Goal: Check status

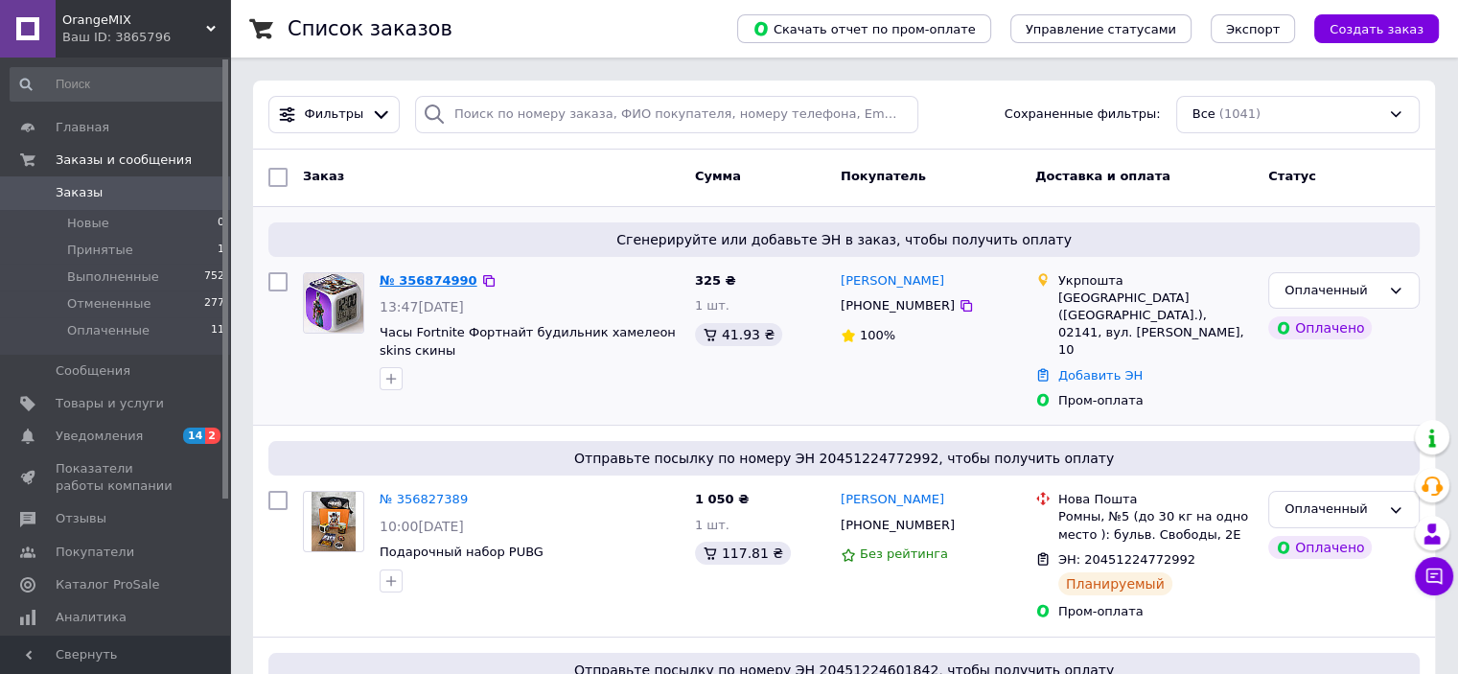
click at [424, 276] on link "№ 356874990" at bounding box center [429, 280] width 98 height 14
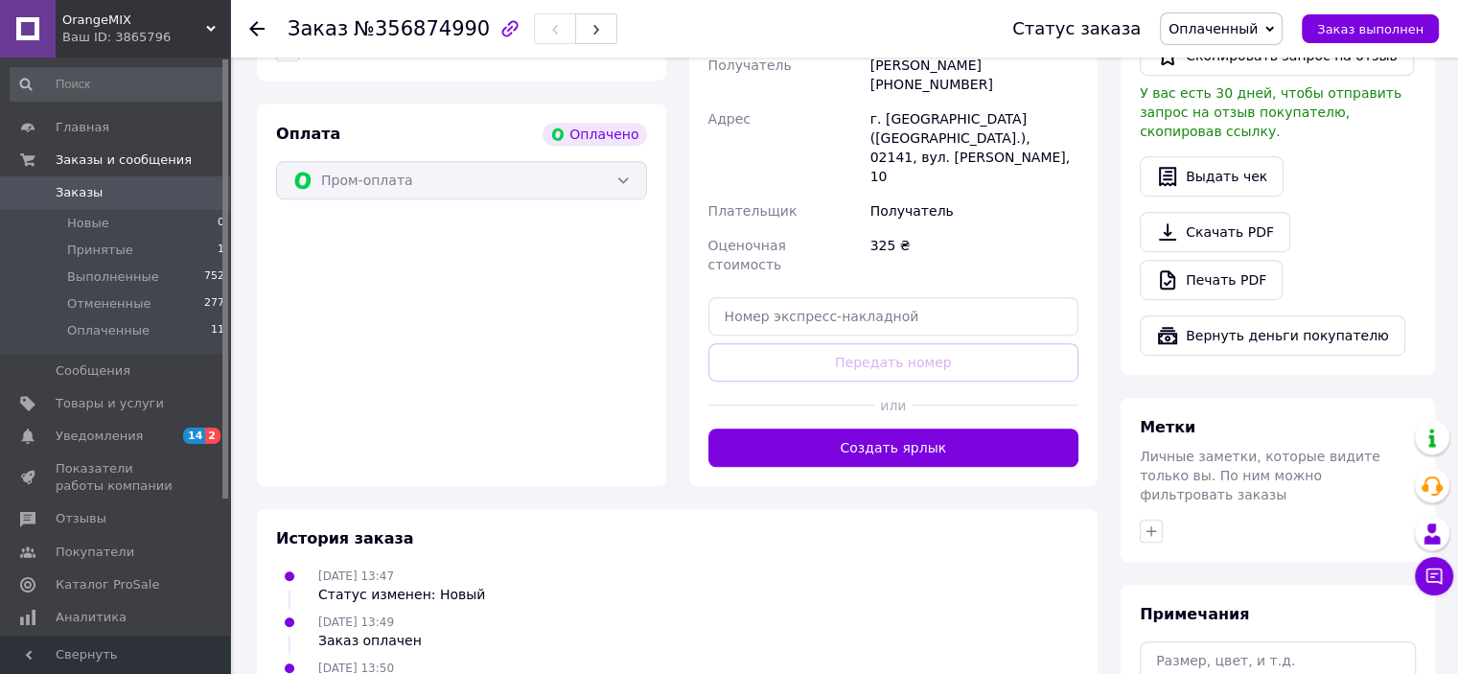
scroll to position [1224, 0]
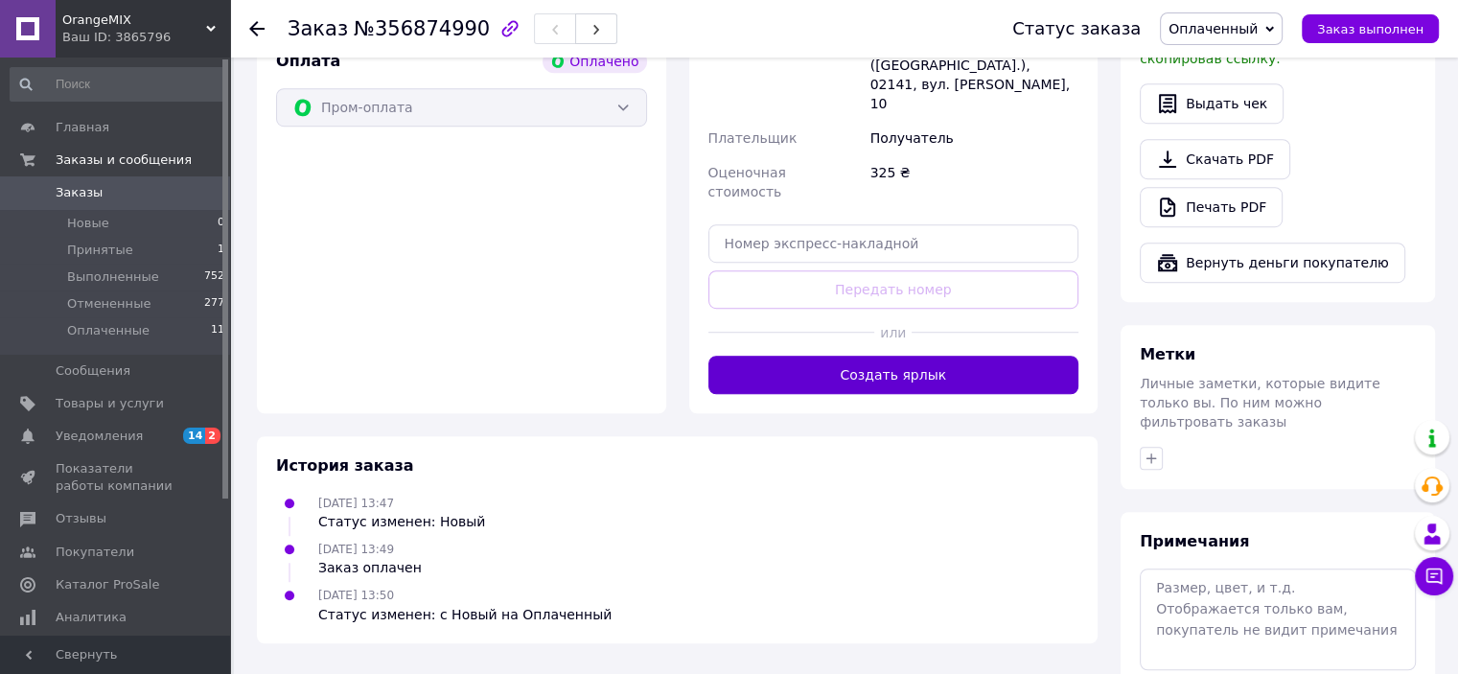
click at [862, 356] on button "Создать ярлык" at bounding box center [893, 375] width 371 height 38
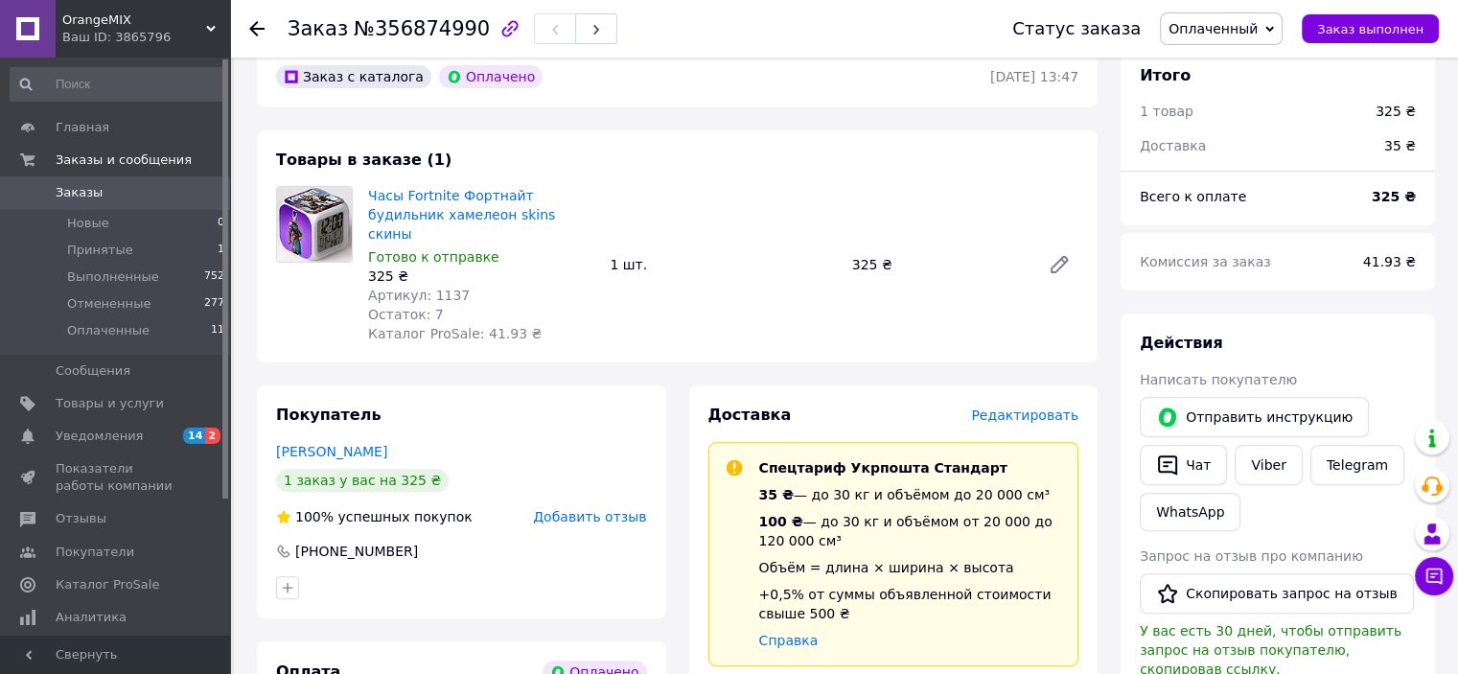
scroll to position [511, 0]
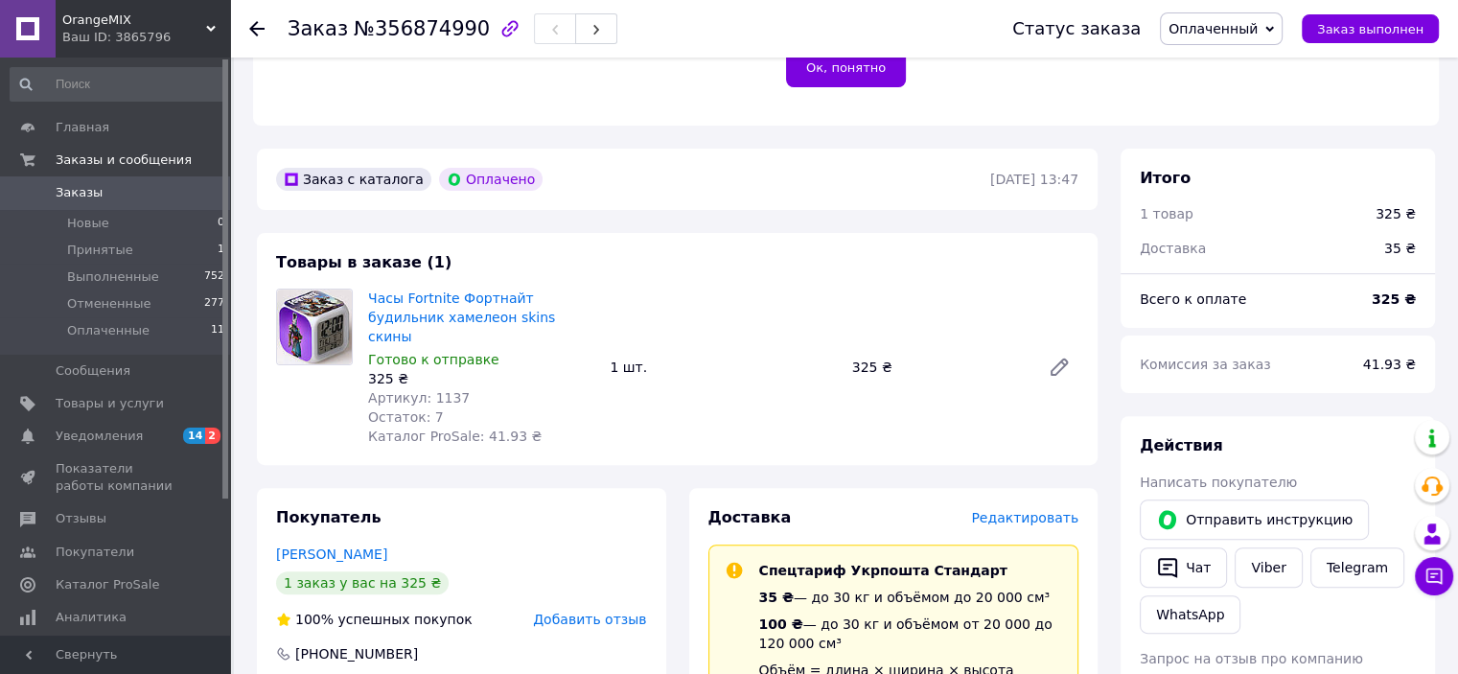
click at [89, 197] on span "Заказы" at bounding box center [79, 192] width 47 height 17
